Goal: Navigation & Orientation: Find specific page/section

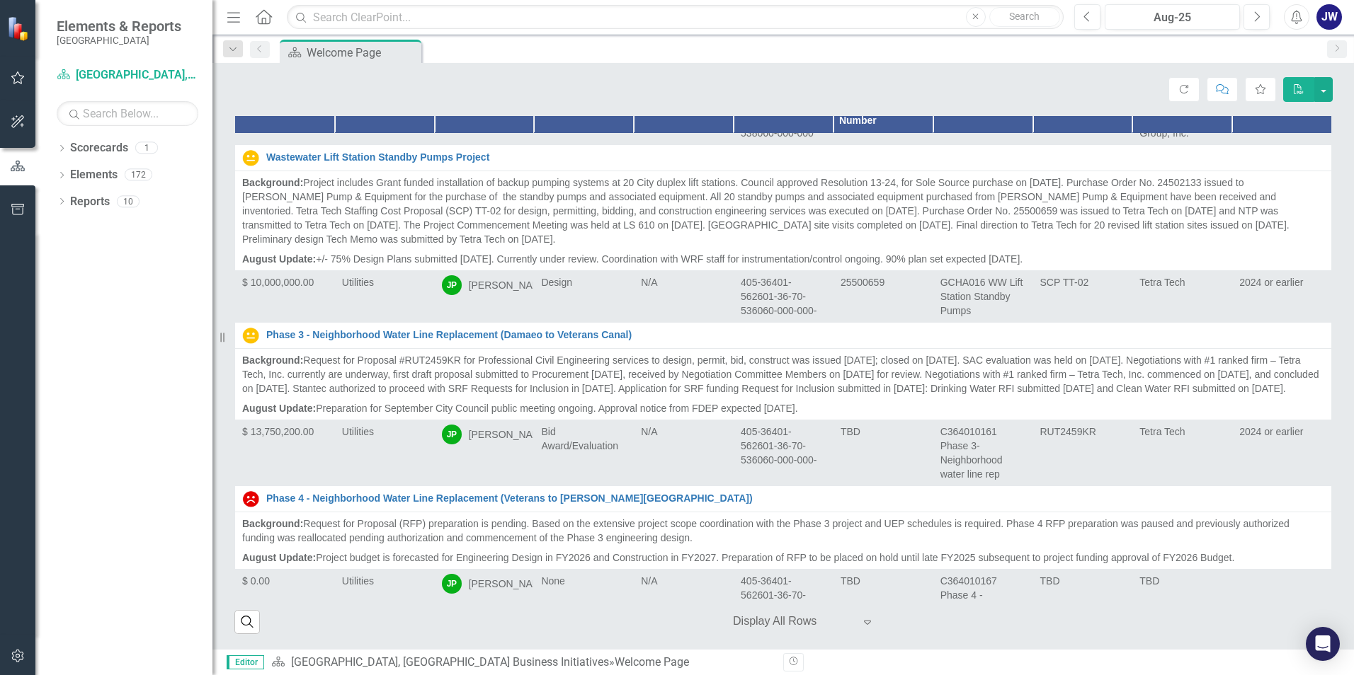
scroll to position [11929, 0]
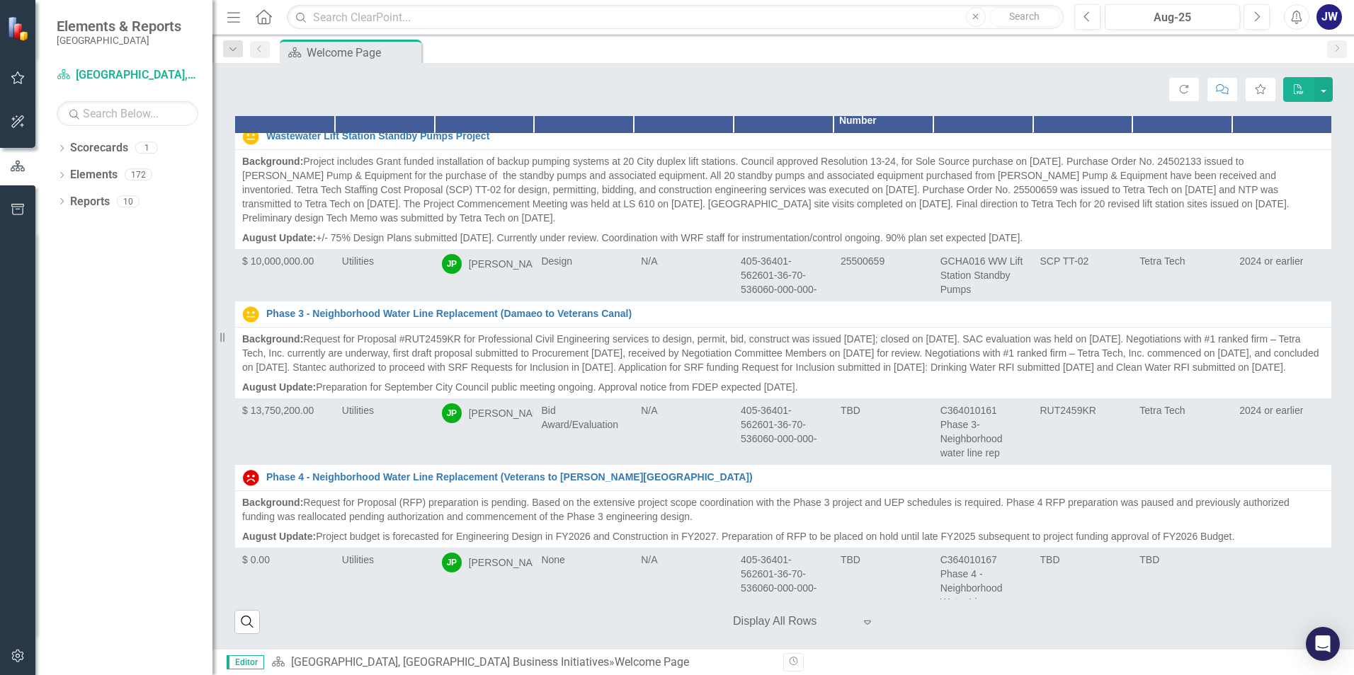
click at [474, 105] on div "[PERSON_NAME] (Public Works)" at bounding box center [509, 90] width 81 height 28
click at [390, 64] on p "Substantial completion [DATE] to open lock same day. Contract closeout ongoing,…" at bounding box center [783, 57] width 1082 height 14
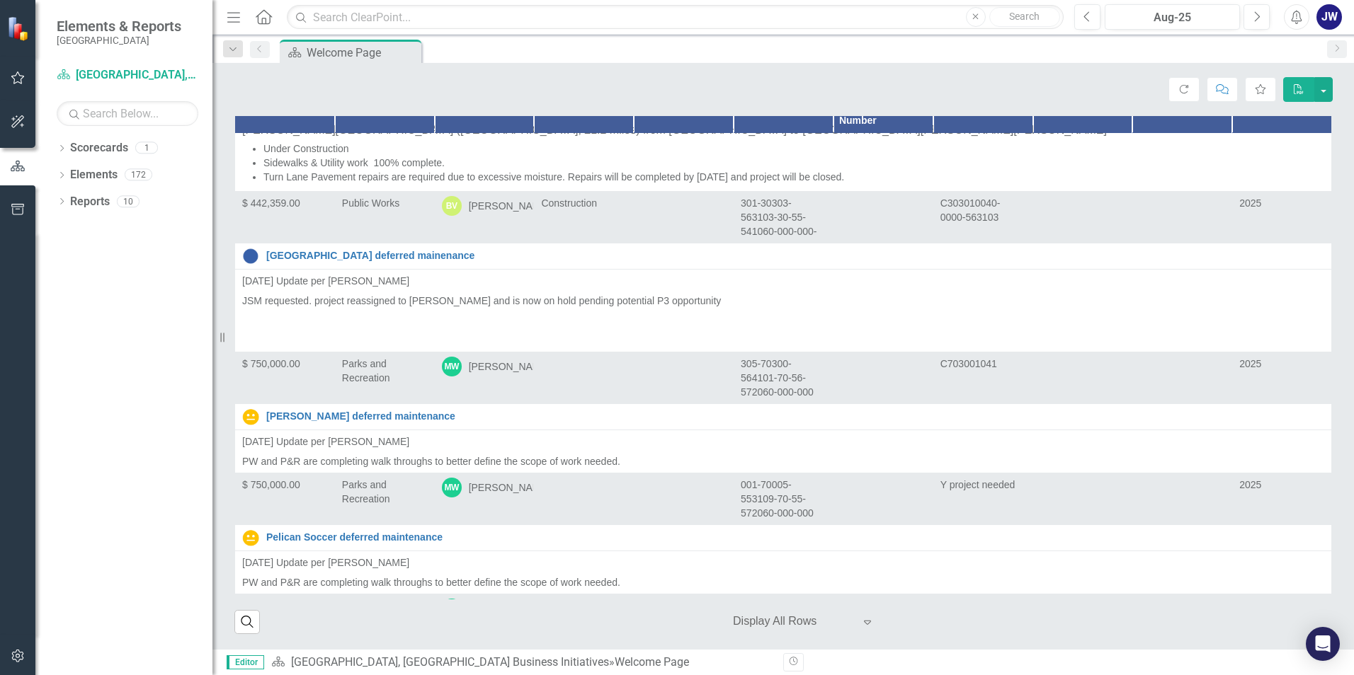
scroll to position [15852, 0]
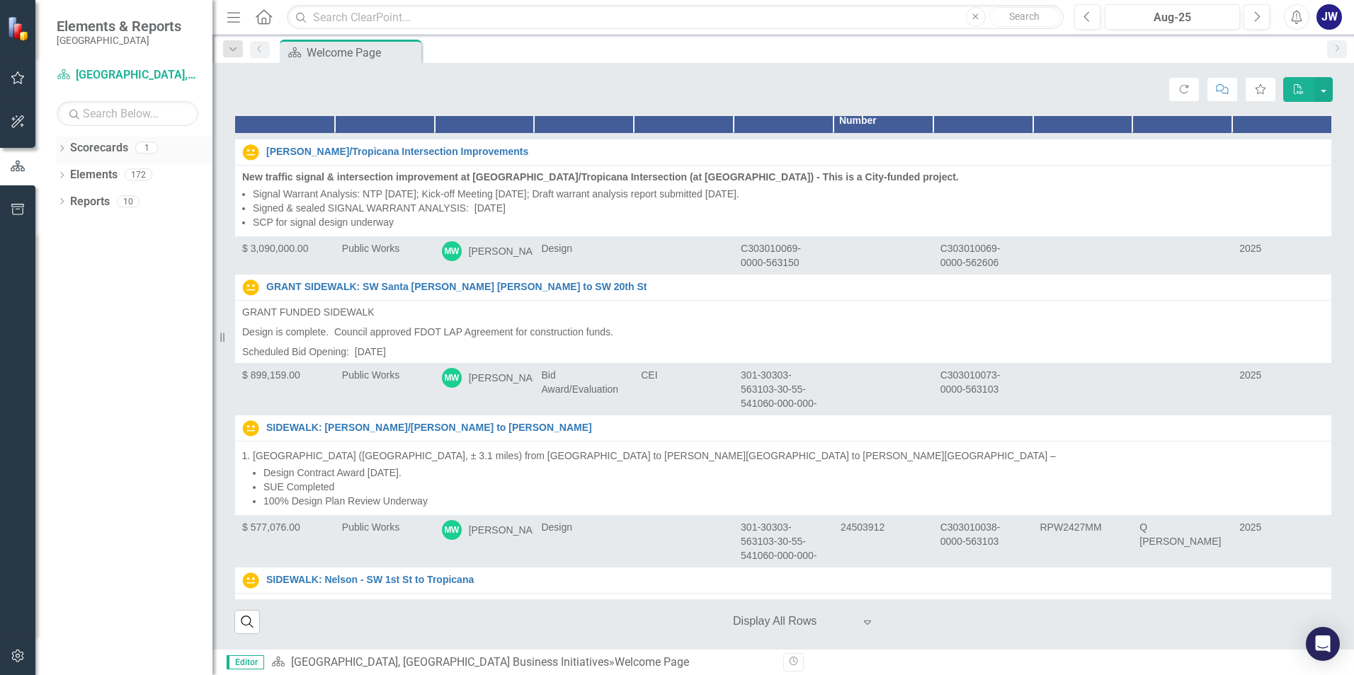
click at [61, 147] on icon "Dropdown" at bounding box center [62, 150] width 10 height 8
click at [105, 152] on link "Scorecards" at bounding box center [99, 148] width 58 height 16
click at [111, 171] on link "[GEOGRAPHIC_DATA], [GEOGRAPHIC_DATA] Business Initiatives" at bounding box center [145, 175] width 135 height 16
click at [132, 178] on link "[GEOGRAPHIC_DATA], [GEOGRAPHIC_DATA] Business Initiatives" at bounding box center [145, 175] width 135 height 16
click at [63, 202] on icon at bounding box center [62, 201] width 4 height 6
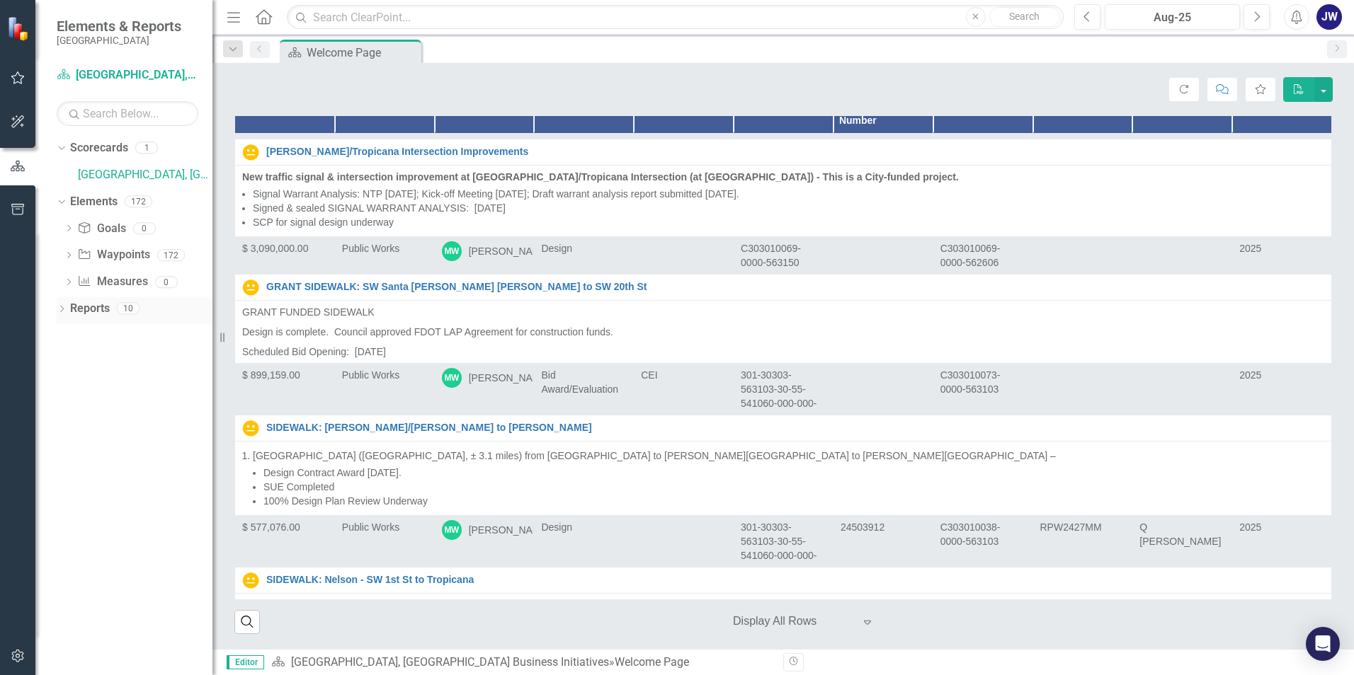
click at [59, 308] on icon "Dropdown" at bounding box center [62, 311] width 10 height 8
click at [108, 336] on link "Scorecard Scorecard" at bounding box center [112, 334] width 72 height 16
click at [17, 78] on icon "button" at bounding box center [18, 77] width 15 height 11
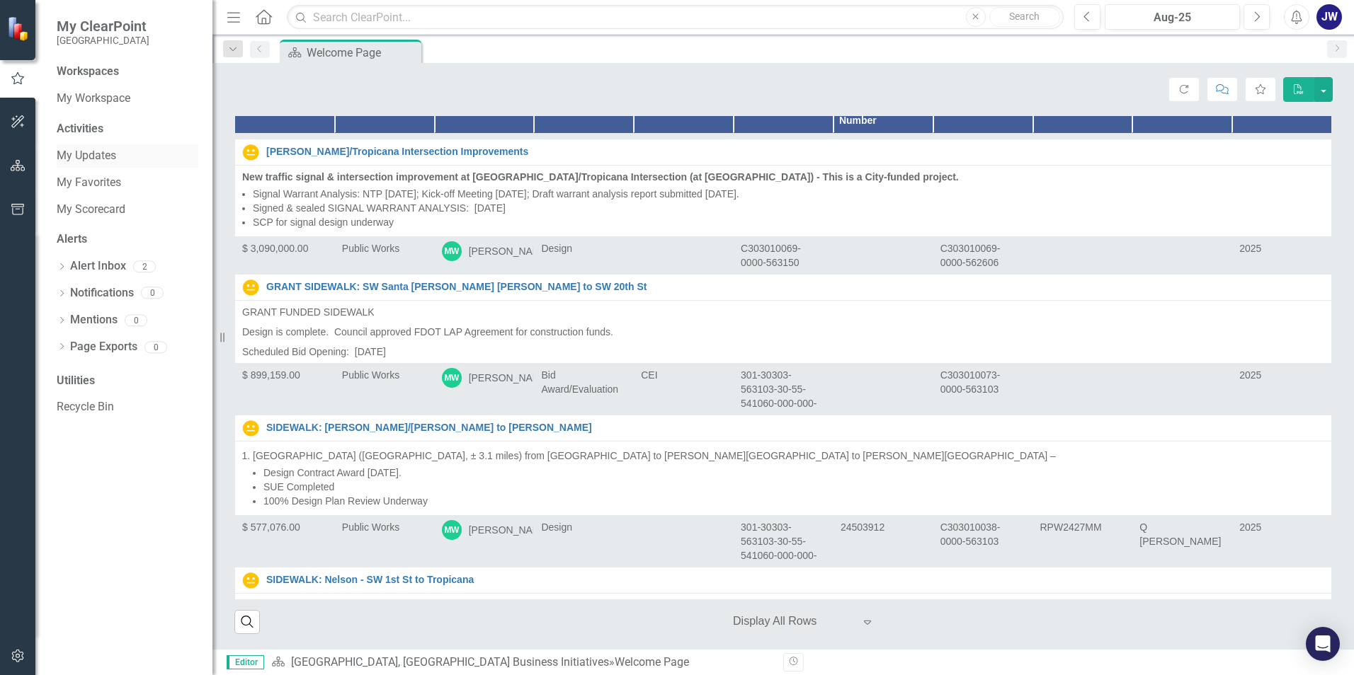
click at [81, 153] on link "My Updates" at bounding box center [128, 156] width 142 height 16
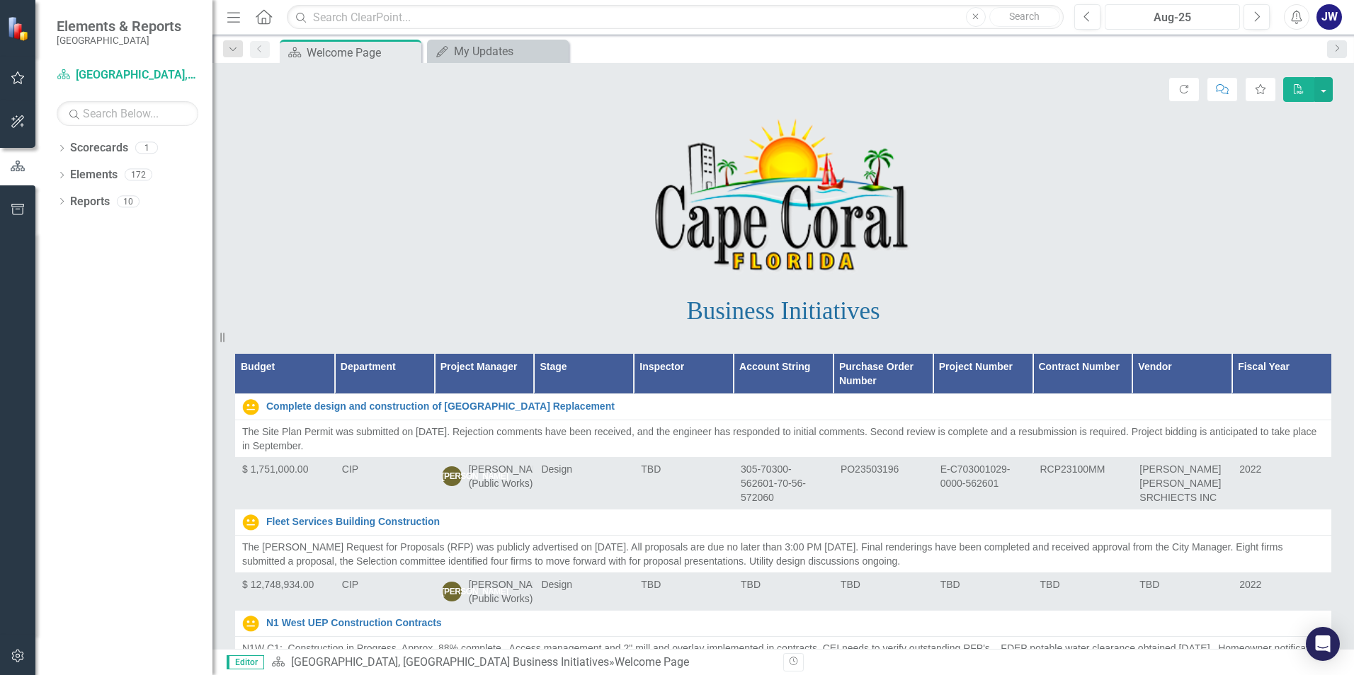
click at [1224, 19] on div "Aug-25" at bounding box center [1171, 17] width 125 height 17
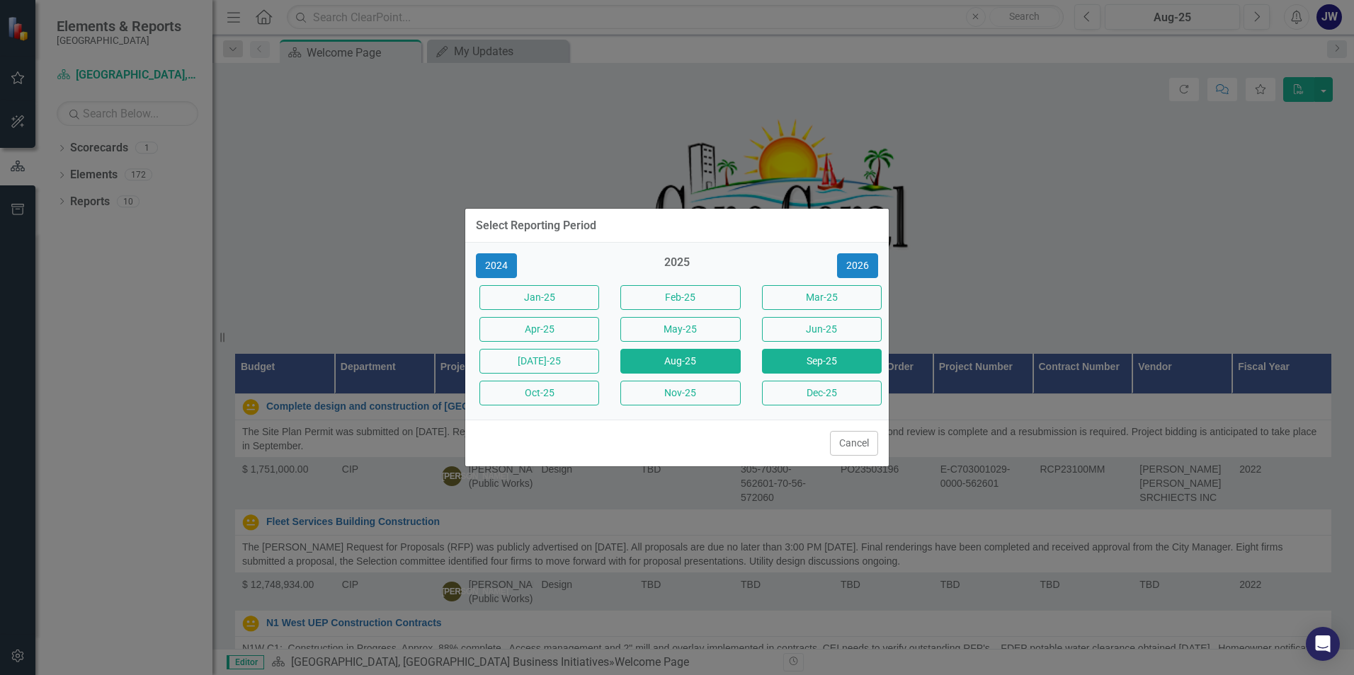
click at [823, 367] on button "Sep-25" at bounding box center [822, 361] width 120 height 25
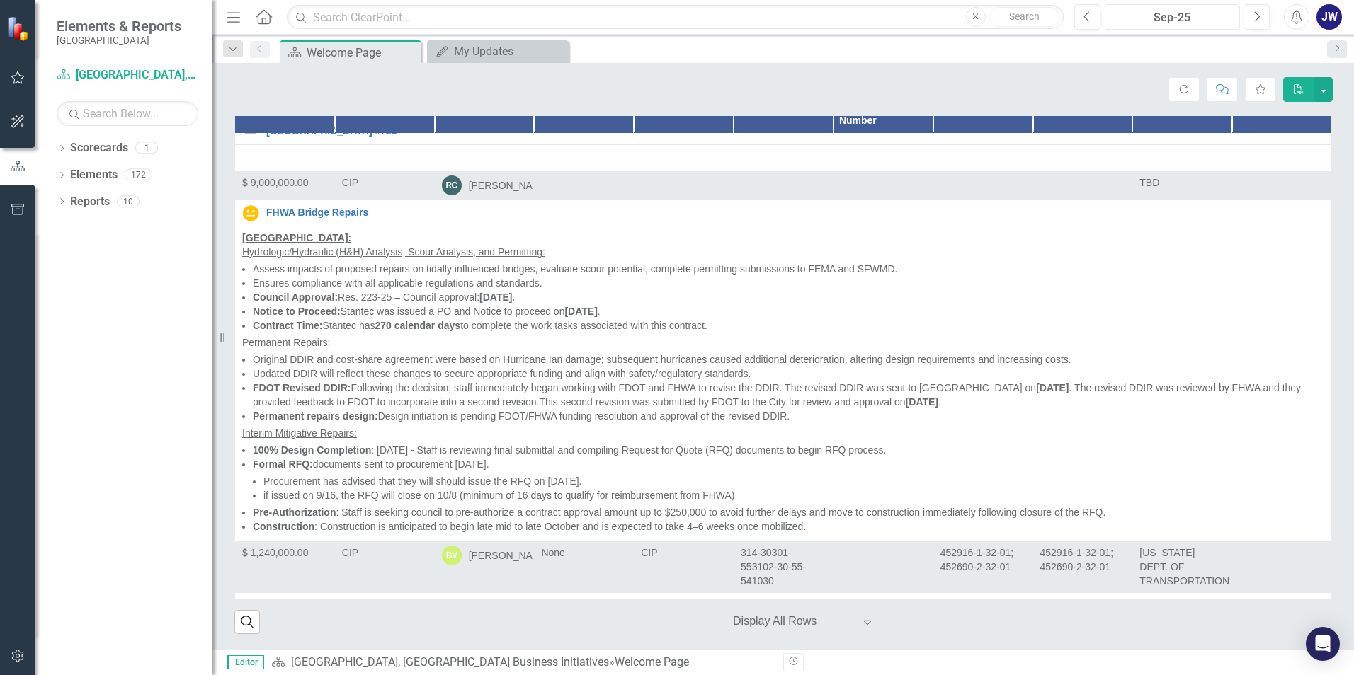
scroll to position [2053, 0]
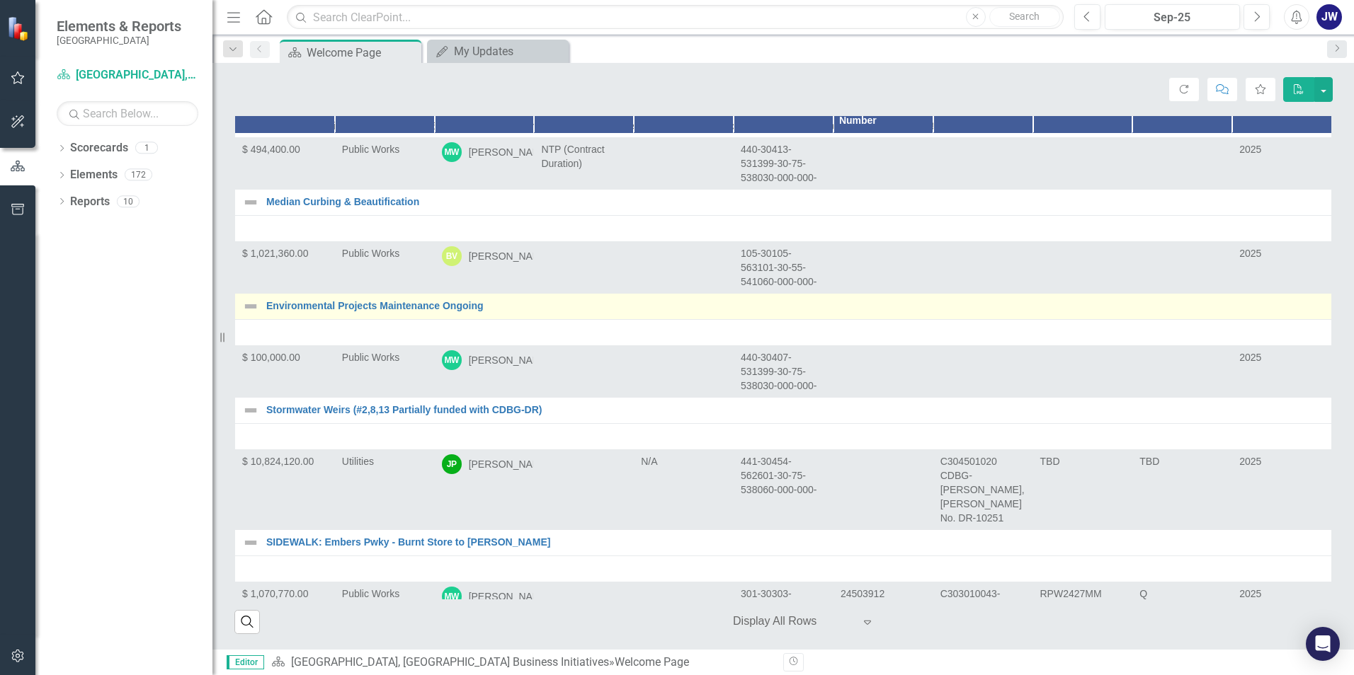
scroll to position [11258, 0]
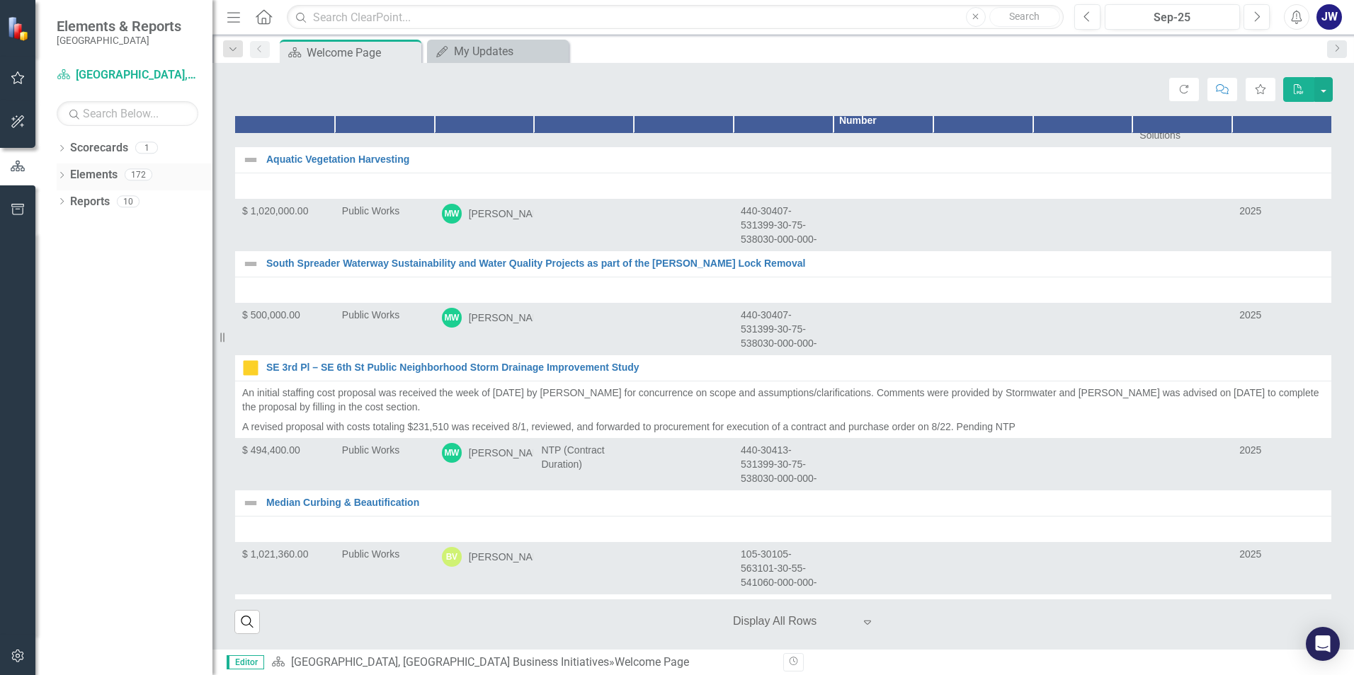
click at [99, 173] on link "Elements" at bounding box center [93, 175] width 47 height 16
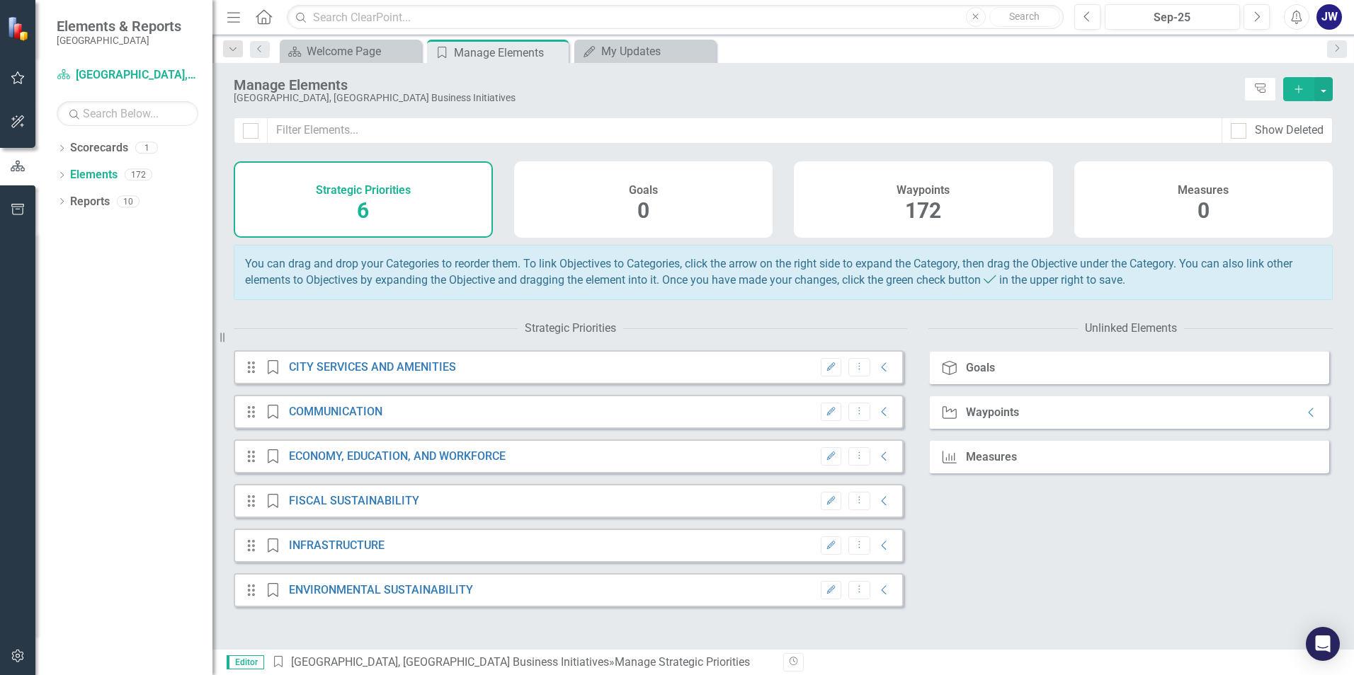
click at [338, 210] on div "Strategic Priorities 6" at bounding box center [363, 199] width 259 height 76
click at [917, 210] on span "172" at bounding box center [923, 210] width 36 height 25
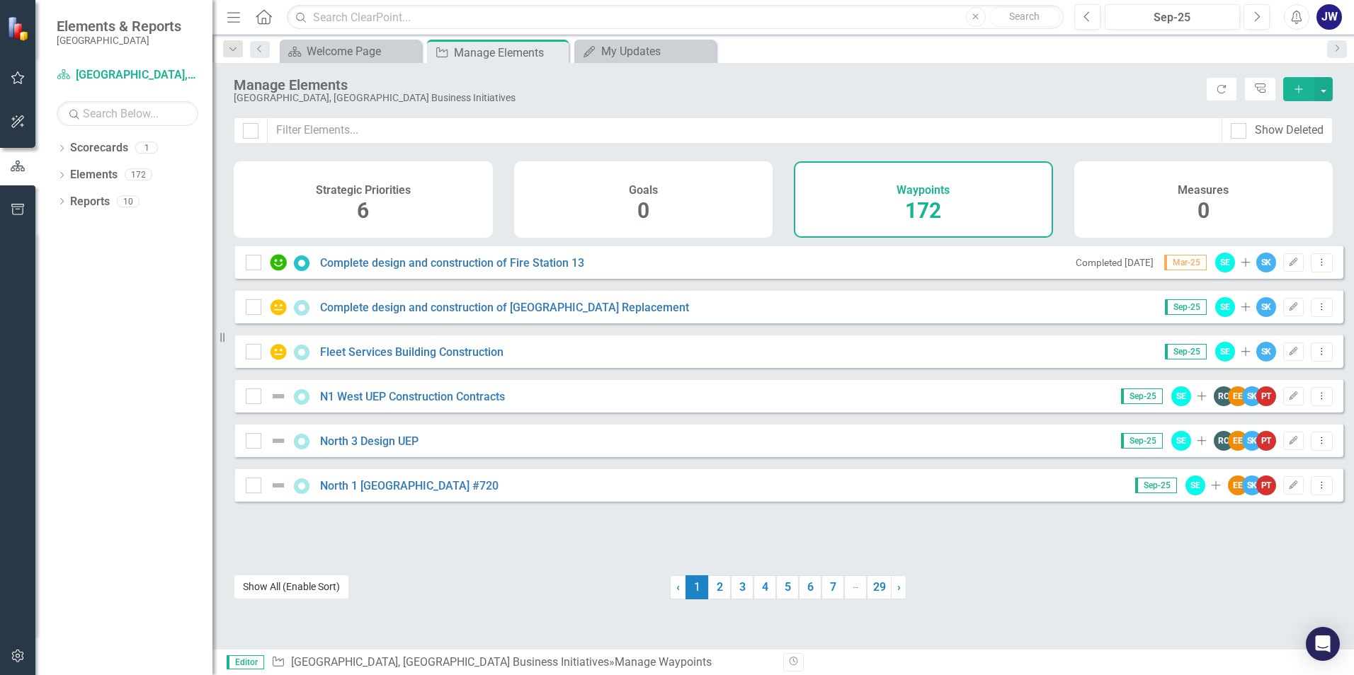
click at [263, 597] on button "Show All (Enable Sort)" at bounding box center [291, 587] width 115 height 25
